Goal: Task Accomplishment & Management: Use online tool/utility

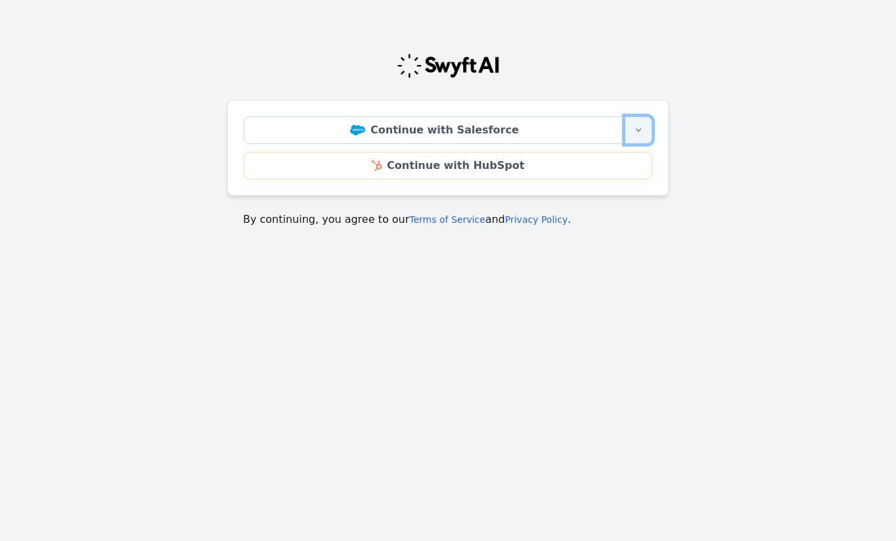
click at [637, 136] on button "More sign-in options" at bounding box center [639, 130] width 28 height 28
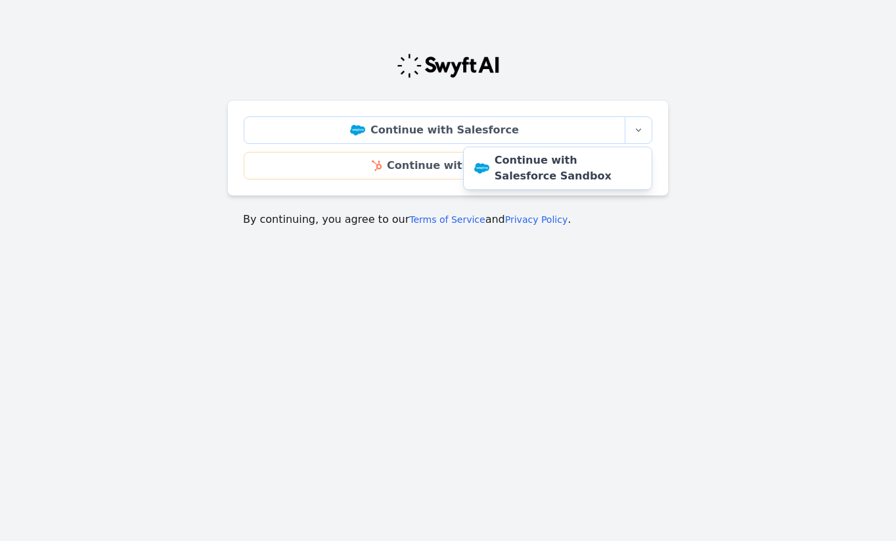
click at [580, 76] on div at bounding box center [447, 66] width 441 height 26
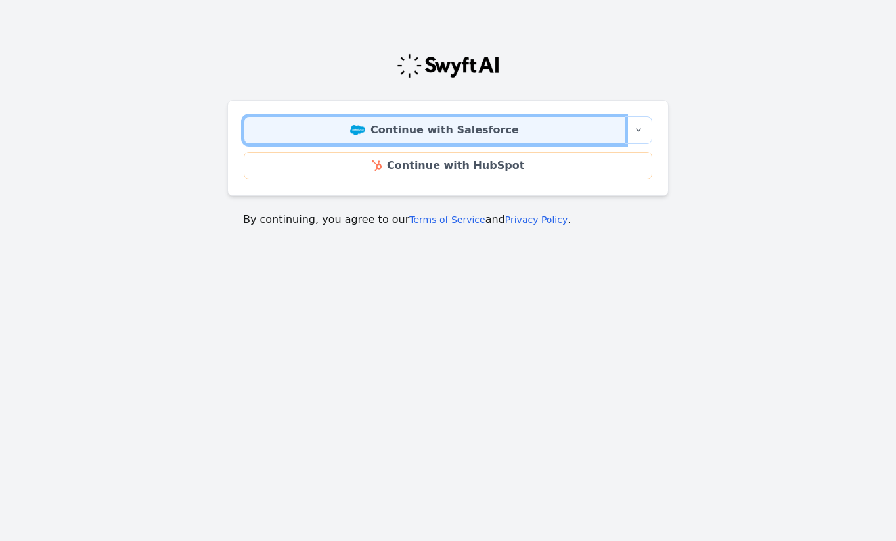
click at [516, 129] on link "Continue with Salesforce" at bounding box center [435, 130] width 382 height 28
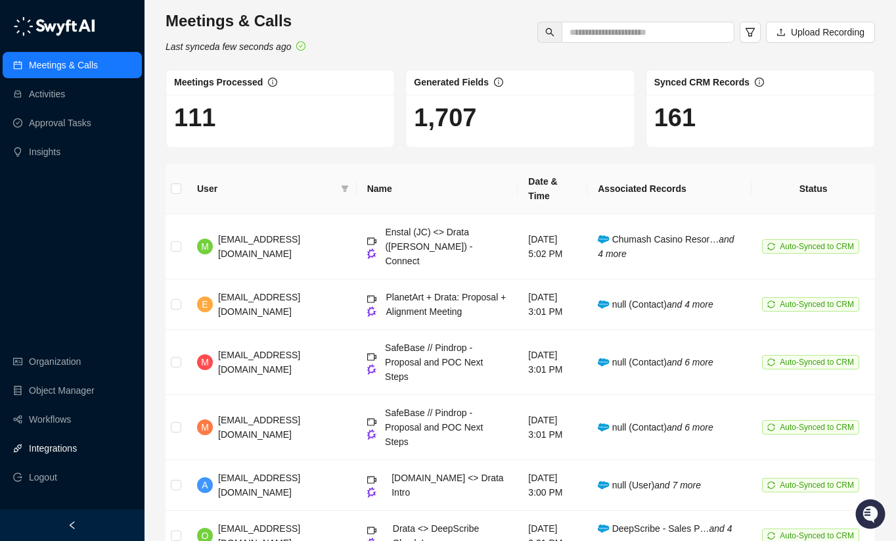
click at [58, 447] on link "Integrations" at bounding box center [53, 448] width 48 height 26
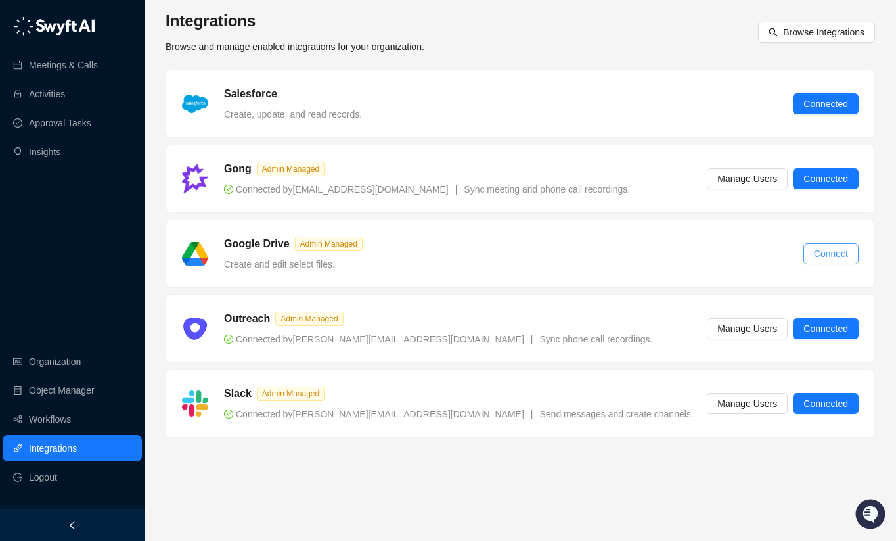
click at [826, 255] on span "Connect" at bounding box center [831, 253] width 34 height 14
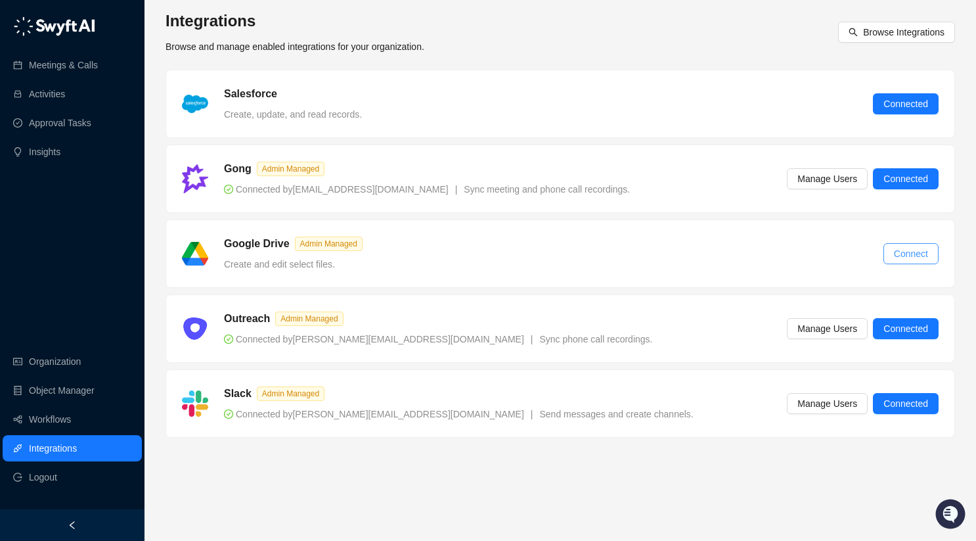
click at [895, 250] on span "Connect" at bounding box center [911, 253] width 34 height 14
